Goal: Understand process/instructions

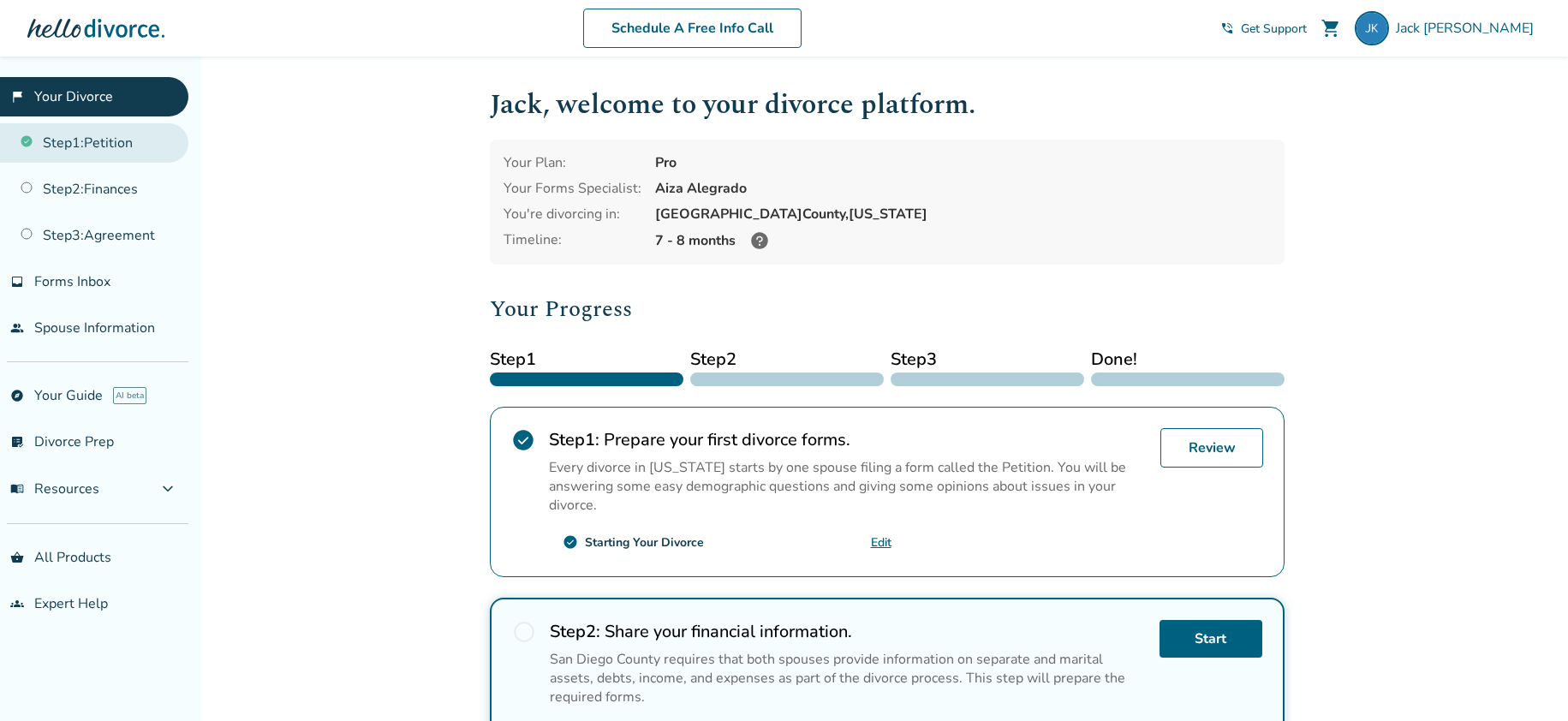
drag, startPoint x: 136, startPoint y: 146, endPoint x: 136, endPoint y: 156, distance: 10.0
click at [136, 146] on link "Step 1 : Petition" at bounding box center [94, 144] width 188 height 40
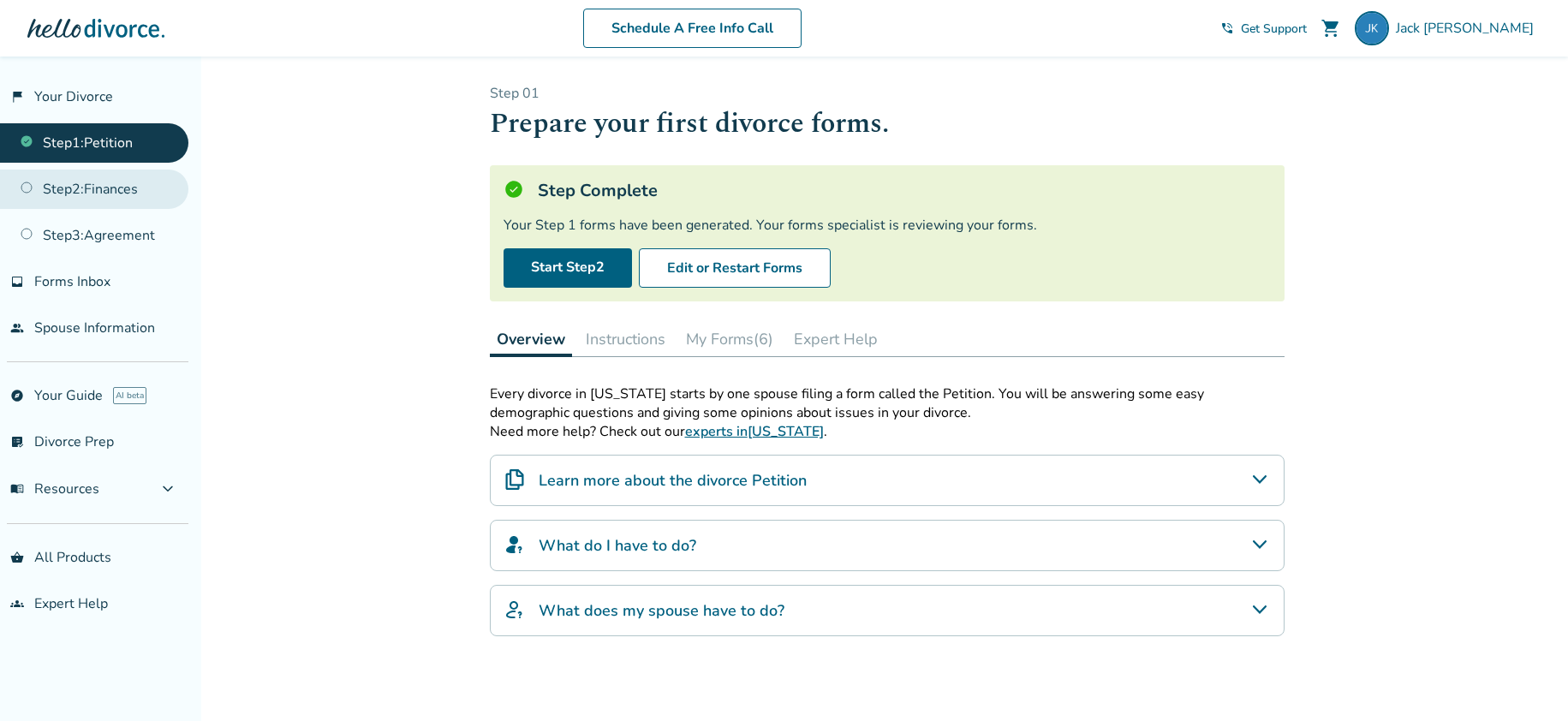
click at [140, 194] on link "Step 2 : Finances" at bounding box center [94, 189] width 188 height 40
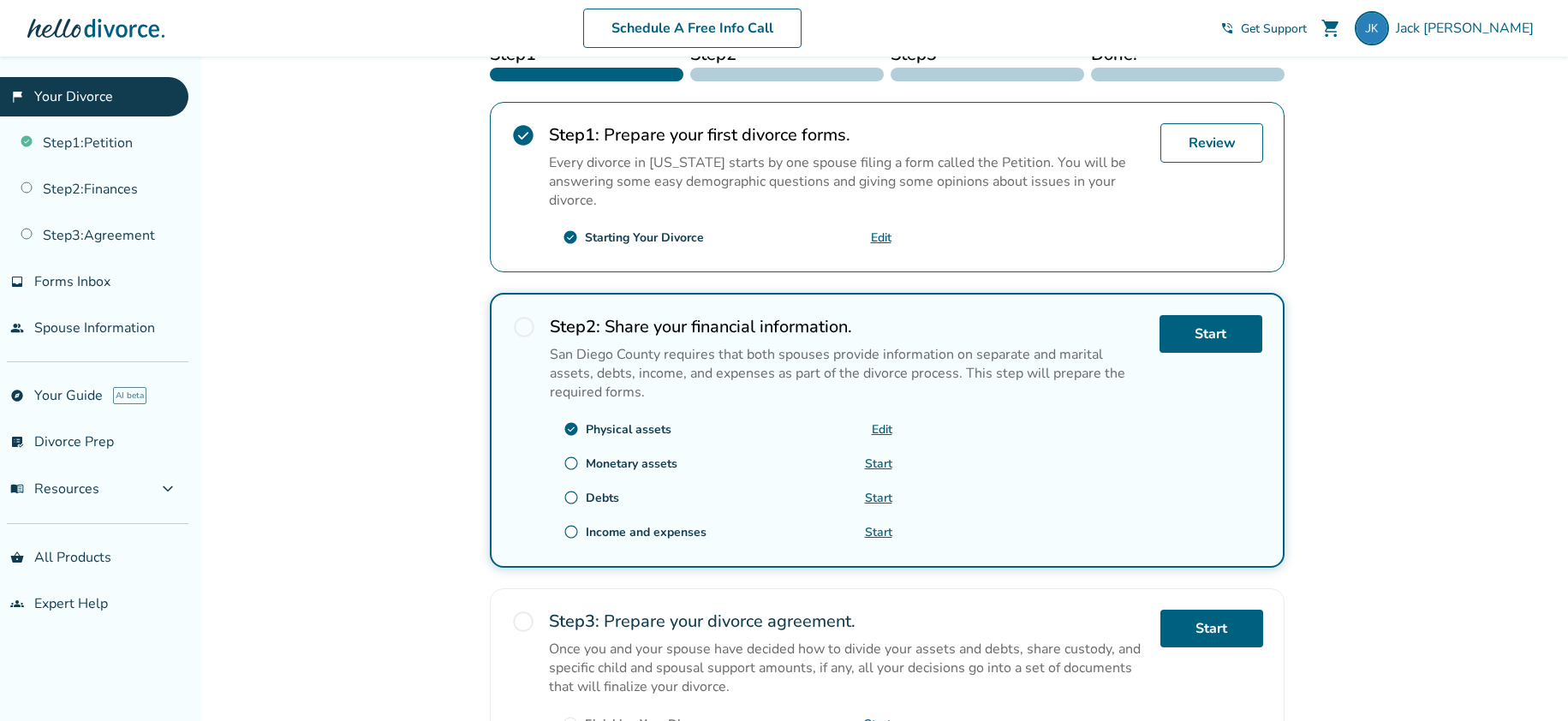
scroll to position [298, 0]
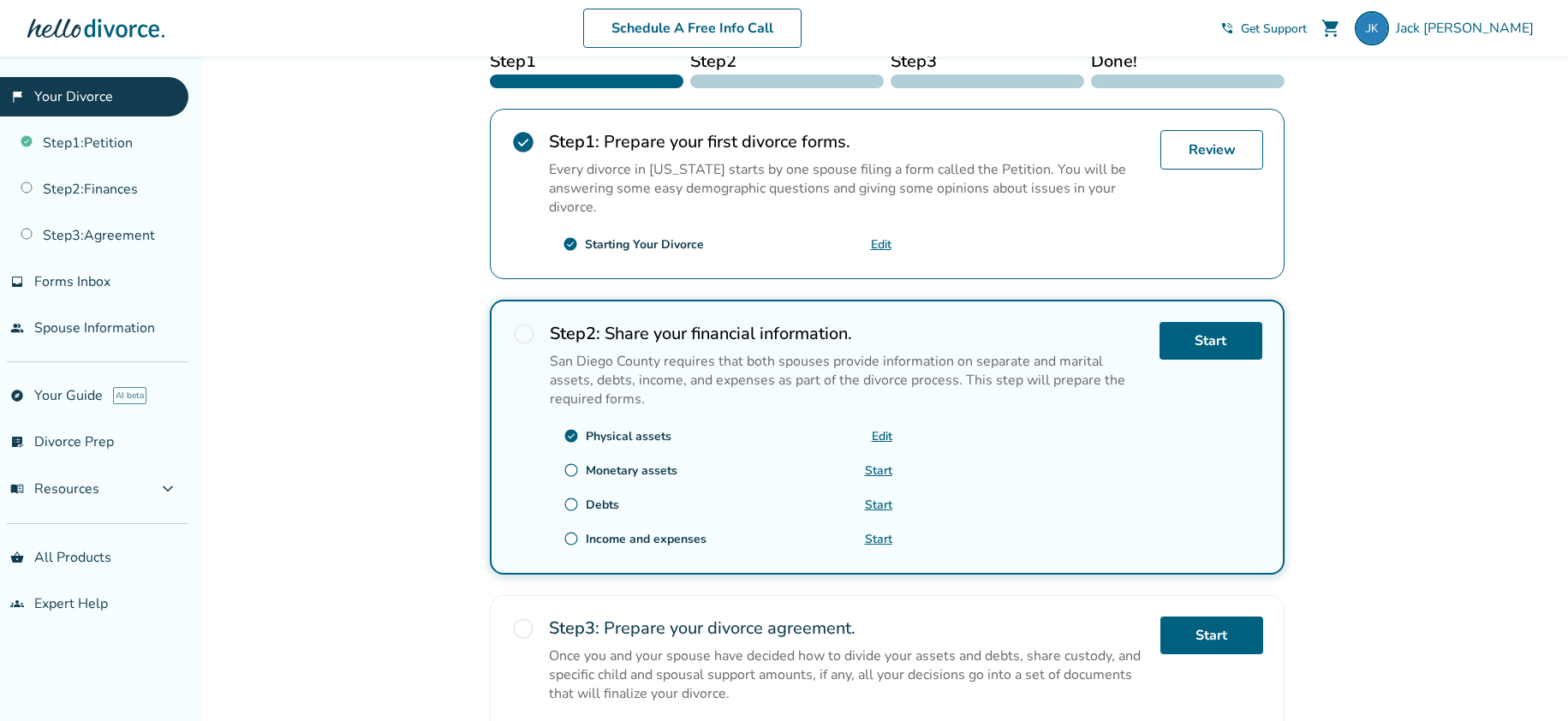
click at [869, 466] on link "Start" at bounding box center [879, 470] width 28 height 16
